Goal: Navigation & Orientation: Go to known website

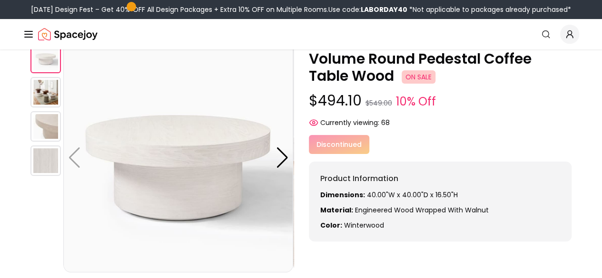
scroll to position [49, 0]
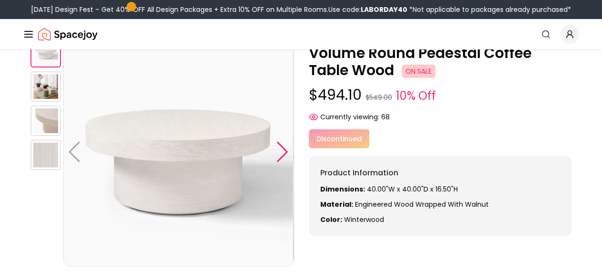
click at [282, 155] on div at bounding box center [282, 152] width 13 height 21
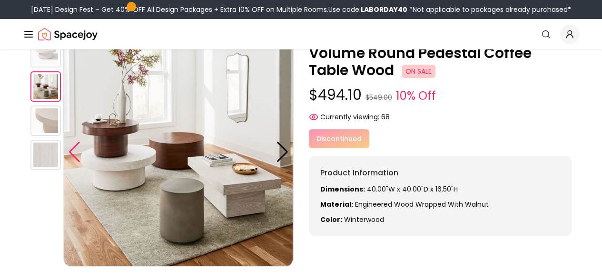
click at [78, 147] on div at bounding box center [74, 152] width 13 height 21
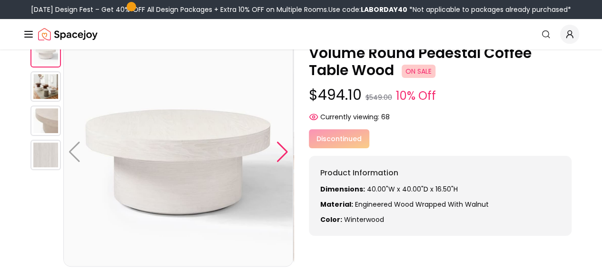
click at [283, 150] on div at bounding box center [282, 152] width 13 height 21
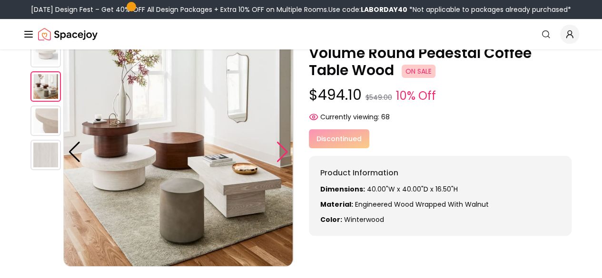
click at [283, 150] on div at bounding box center [282, 152] width 13 height 21
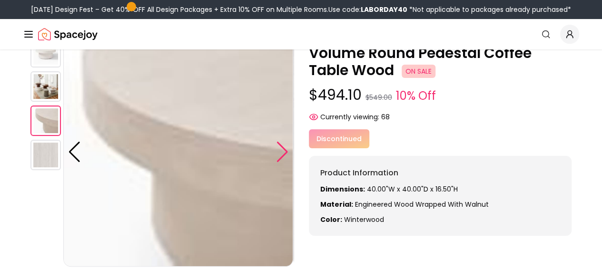
click at [283, 150] on div at bounding box center [282, 152] width 13 height 21
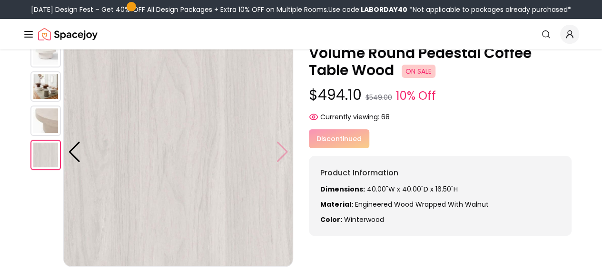
click at [283, 150] on img at bounding box center [178, 152] width 230 height 230
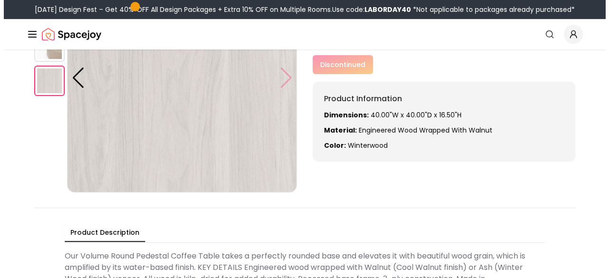
scroll to position [0, 0]
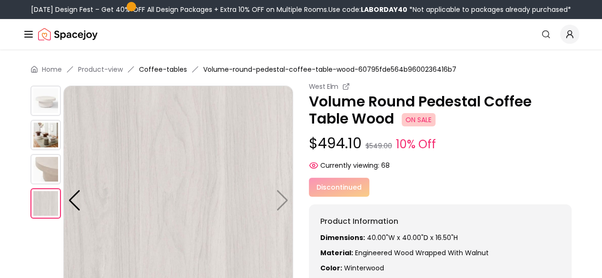
click at [170, 67] on link "Coffee-tables" at bounding box center [163, 70] width 48 height 10
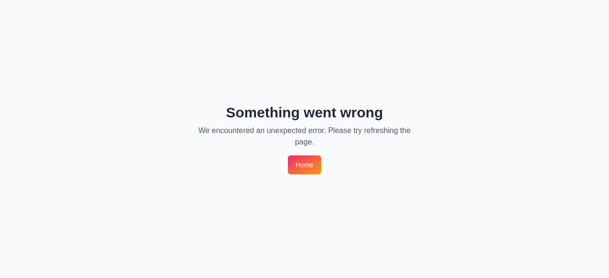
click at [302, 168] on link "Home" at bounding box center [304, 165] width 33 height 19
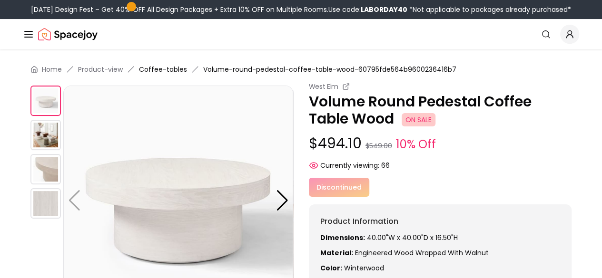
click at [166, 67] on link "Coffee-tables" at bounding box center [163, 70] width 48 height 10
